Goal: Find specific page/section: Find specific page/section

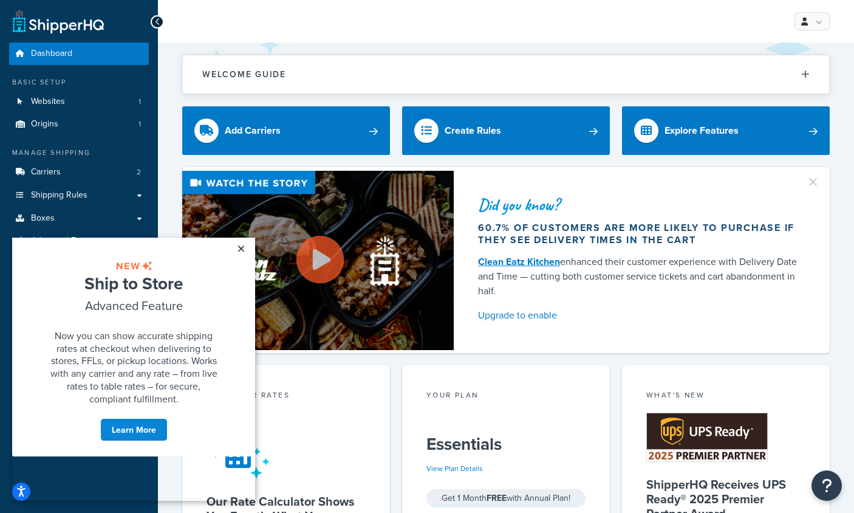
click at [238, 247] on link "×" at bounding box center [240, 249] width 21 height 22
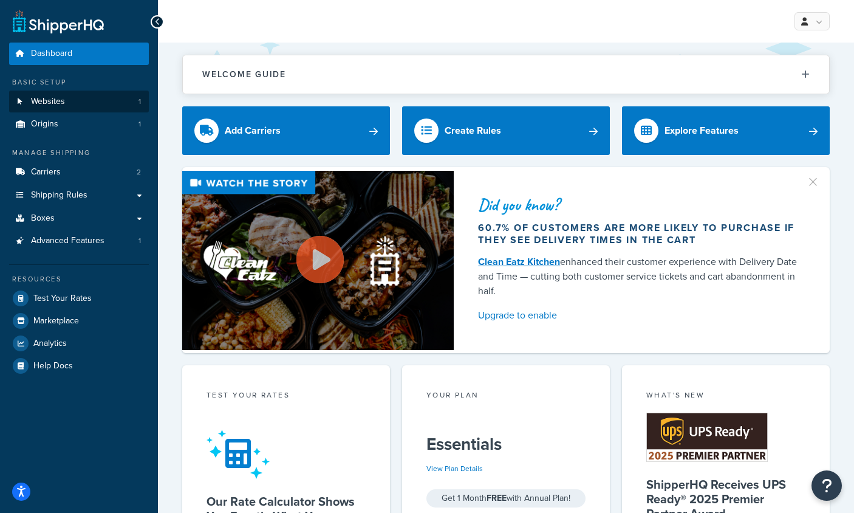
click at [43, 100] on span "Websites" at bounding box center [48, 102] width 34 height 10
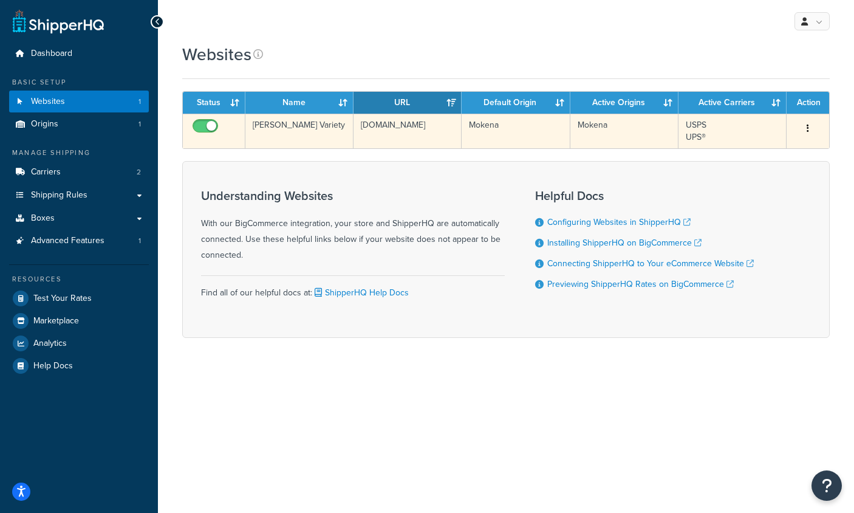
drag, startPoint x: 707, startPoint y: 153, endPoint x: 679, endPoint y: 122, distance: 41.3
click at [679, 122] on form "Status Name URL Default Origin Active Origins Active Carriers Action [PERSON_NA…" at bounding box center [506, 214] width 648 height 247
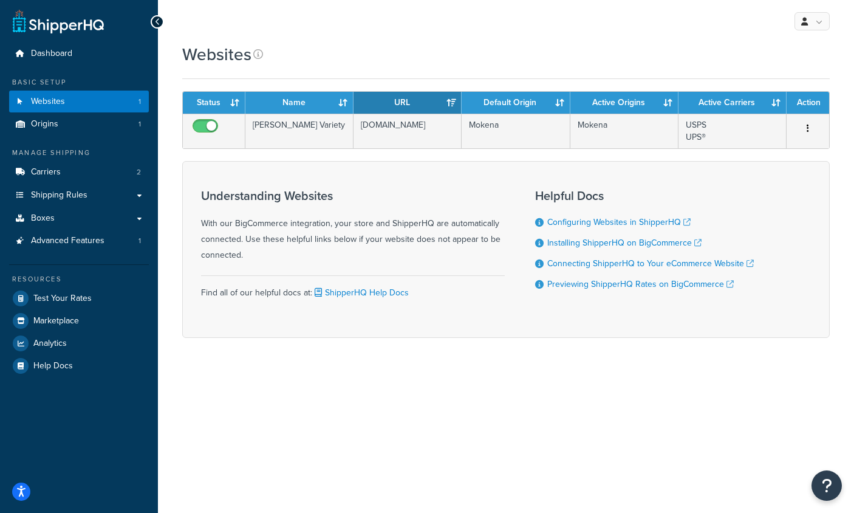
click at [842, 207] on div "Websites Contact Us Send Us A Message Contact Information Name * Email * Compan…" at bounding box center [506, 212] width 696 height 338
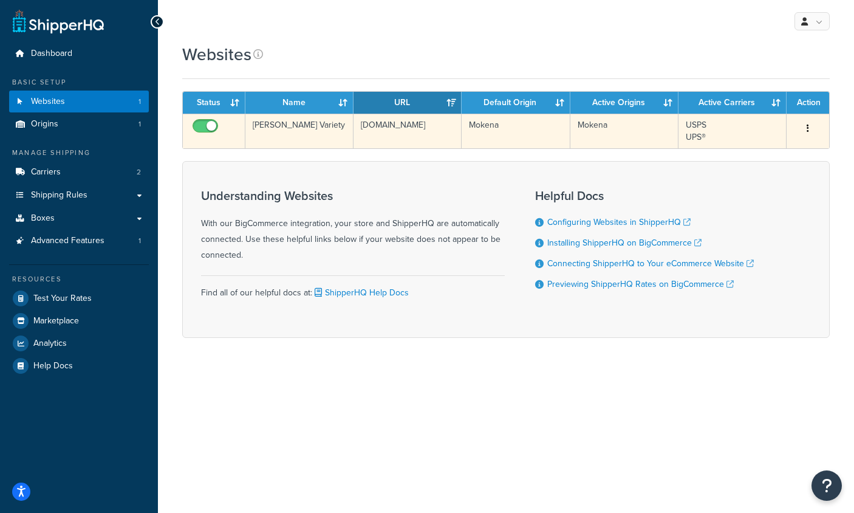
drag, startPoint x: 687, startPoint y: 139, endPoint x: 705, endPoint y: 140, distance: 17.7
click at [705, 140] on td "USPS UPS®" at bounding box center [733, 131] width 108 height 35
copy td "UPS®"
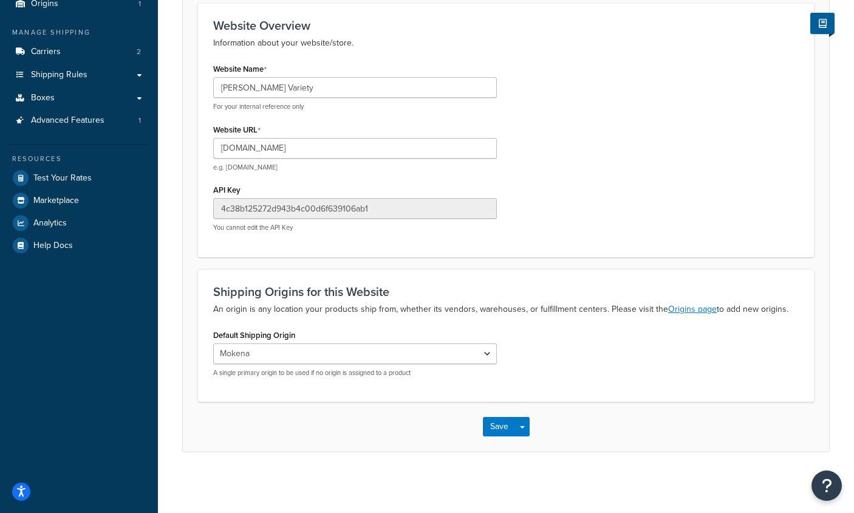
scroll to position [126, 0]
